Goal: Information Seeking & Learning: Check status

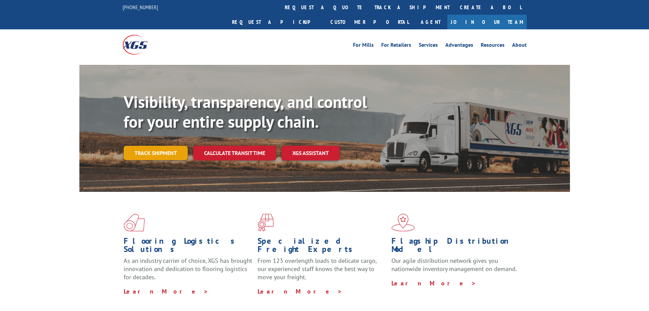
click at [166, 146] on link "Track shipment" at bounding box center [156, 153] width 64 height 14
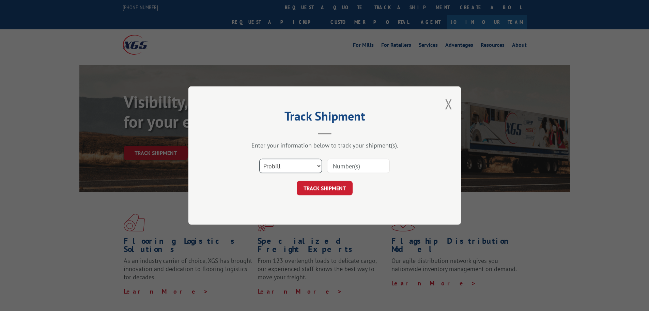
drag, startPoint x: 283, startPoint y: 162, endPoint x: 285, endPoint y: 171, distance: 9.5
click at [283, 162] on select "Select category... Probill BOL PO" at bounding box center [290, 166] width 63 height 14
select select "bol"
click at [259, 159] on select "Select category... Probill BOL PO" at bounding box center [290, 166] width 63 height 14
drag, startPoint x: 338, startPoint y: 168, endPoint x: 393, endPoint y: 145, distance: 59.6
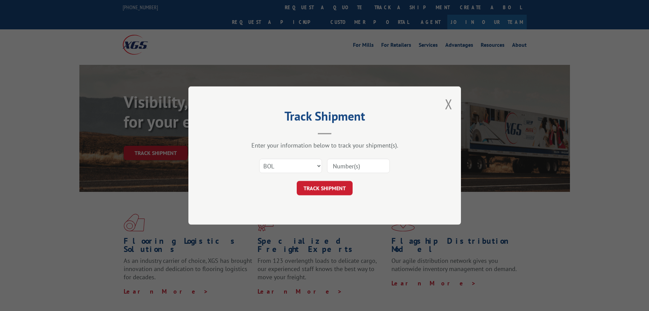
click at [339, 167] on input at bounding box center [358, 166] width 63 height 14
type input "2843267"
click at [319, 195] on div "Track Shipment Enter your information below to track your shipment(s). Select c…" at bounding box center [325, 155] width 273 height 138
click at [319, 189] on button "TRACK SHIPMENT" at bounding box center [325, 188] width 56 height 14
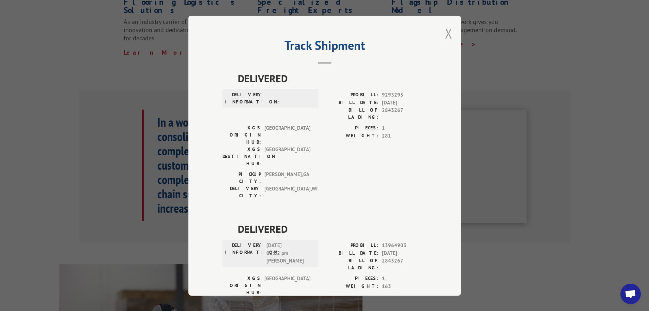
click at [446, 32] on button "Close modal" at bounding box center [449, 33] width 8 height 18
